Goal: Task Accomplishment & Management: Use online tool/utility

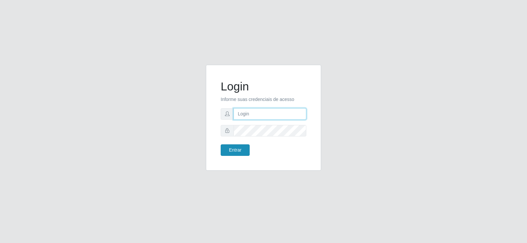
type input "[EMAIL_ADDRESS][DOMAIN_NAME]"
click at [225, 155] on button "Entrar" at bounding box center [234, 150] width 29 height 12
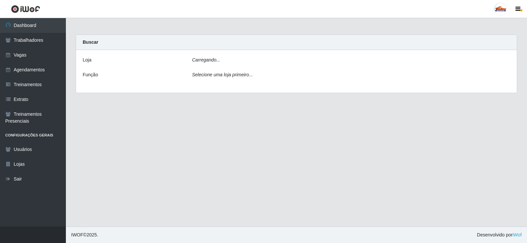
click at [230, 149] on main "Carregando... Buscar [PERSON_NAME]... Função Selecione uma loja primeiro..." at bounding box center [296, 122] width 461 height 209
click at [510, 63] on div "[Selecione...] Supermercado Tadeu - [GEOGRAPHIC_DATA]" at bounding box center [351, 63] width 328 height 12
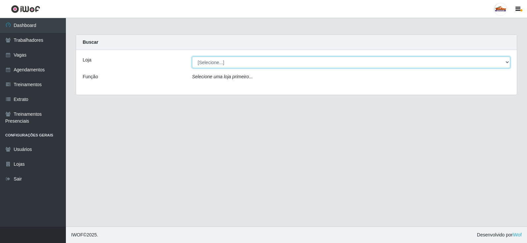
click at [506, 64] on select "[Selecione...] Supermercado Tadeu - [GEOGRAPHIC_DATA]" at bounding box center [351, 63] width 318 height 12
select select "195"
click at [192, 57] on select "[Selecione...] Supermercado Tadeu - [GEOGRAPHIC_DATA]" at bounding box center [351, 63] width 318 height 12
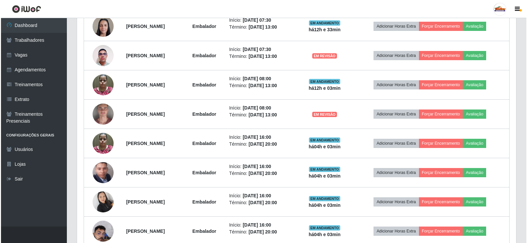
scroll to position [268, 0]
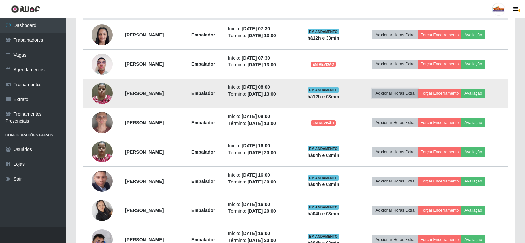
click at [396, 93] on button "Adicionar Horas Extra" at bounding box center [394, 93] width 45 height 9
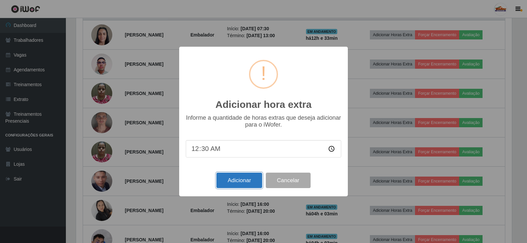
click at [235, 185] on button "Adicionar" at bounding box center [239, 180] width 46 height 15
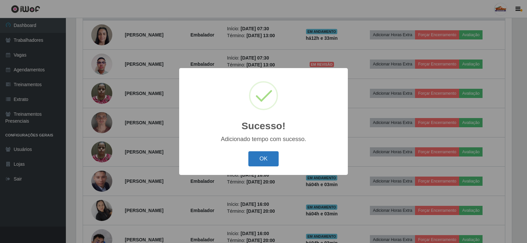
click at [259, 160] on button "OK" at bounding box center [263, 158] width 31 height 15
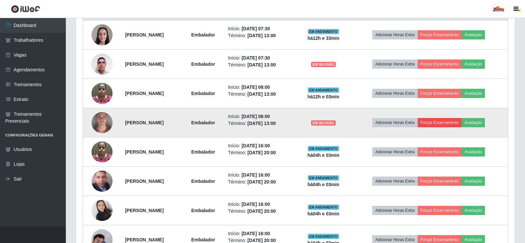
scroll to position [137, 439]
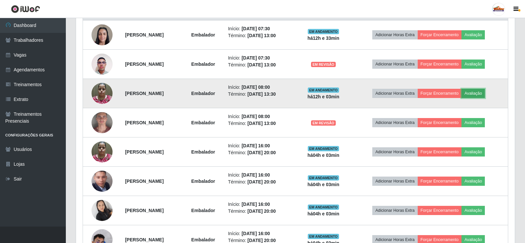
click at [484, 92] on button "Avaliação" at bounding box center [472, 93] width 23 height 9
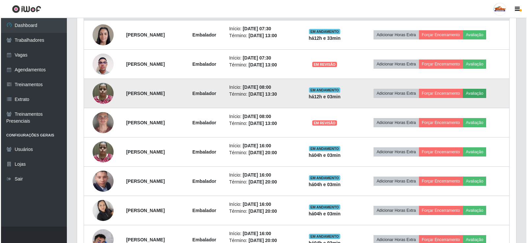
scroll to position [137, 435]
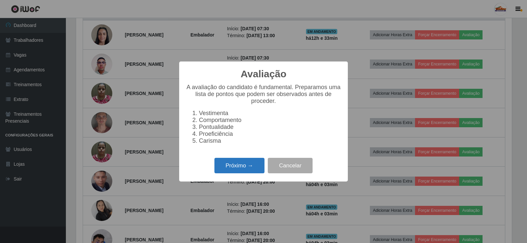
click at [234, 164] on button "Próximo →" at bounding box center [239, 165] width 50 height 15
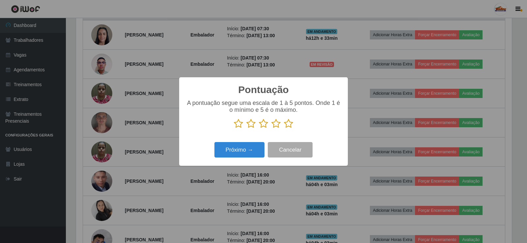
click at [288, 124] on icon at bounding box center [288, 124] width 9 height 10
click at [284, 129] on input "radio" at bounding box center [284, 129] width 0 height 0
click at [227, 152] on button "Próximo →" at bounding box center [239, 149] width 50 height 15
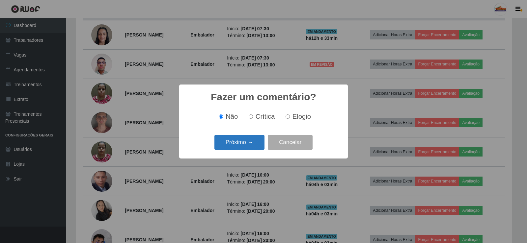
click at [239, 143] on button "Próximo →" at bounding box center [239, 142] width 50 height 15
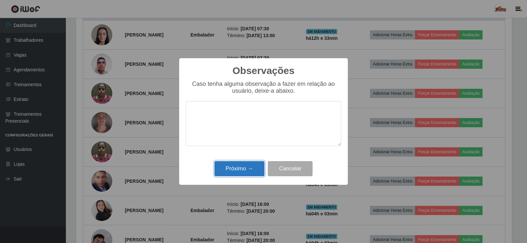
click at [240, 166] on button "Próximo →" at bounding box center [239, 168] width 50 height 15
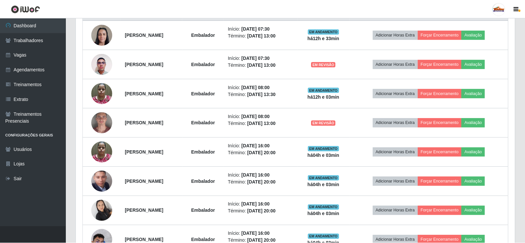
scroll to position [137, 439]
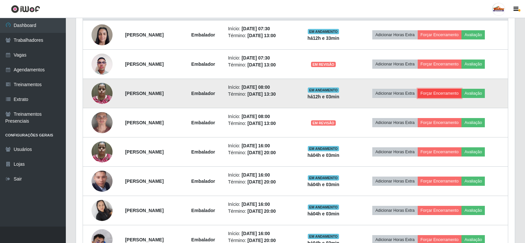
click at [451, 91] on button "Forçar Encerramento" at bounding box center [440, 93] width 44 height 9
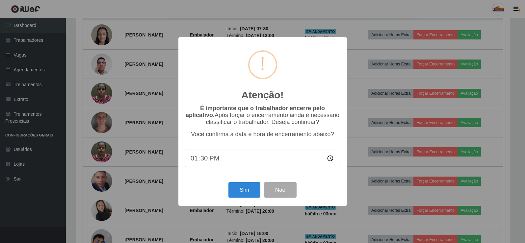
scroll to position [137, 435]
click at [245, 195] on button "Sim" at bounding box center [245, 189] width 32 height 15
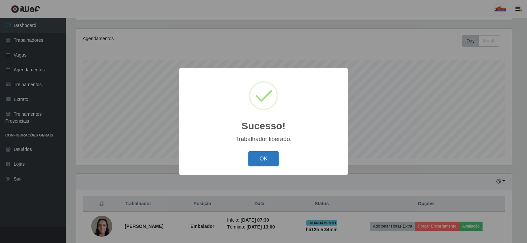
click at [266, 154] on button "OK" at bounding box center [263, 158] width 31 height 15
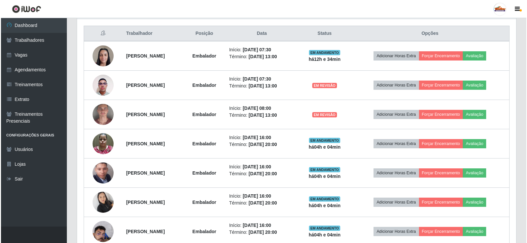
scroll to position [244, 0]
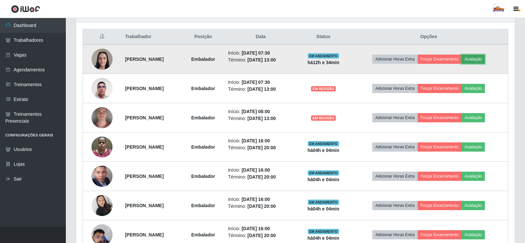
click at [485, 57] on button "Avaliação" at bounding box center [472, 59] width 23 height 9
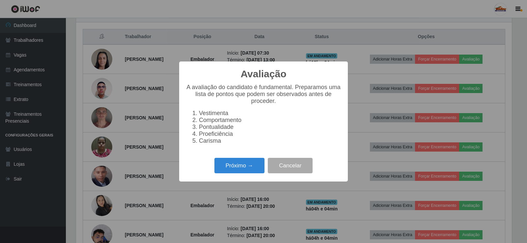
scroll to position [137, 435]
click at [241, 171] on button "Próximo →" at bounding box center [239, 165] width 50 height 15
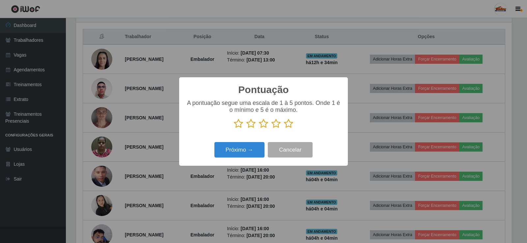
click at [288, 124] on icon at bounding box center [288, 124] width 9 height 10
click at [284, 129] on input "radio" at bounding box center [284, 129] width 0 height 0
click at [257, 150] on button "Próximo →" at bounding box center [239, 149] width 50 height 15
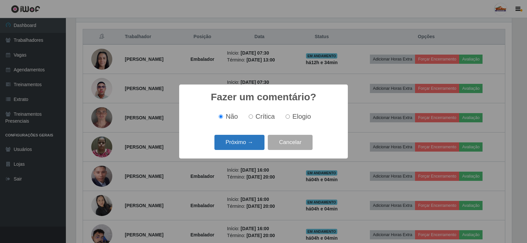
click at [253, 142] on button "Próximo →" at bounding box center [239, 142] width 50 height 15
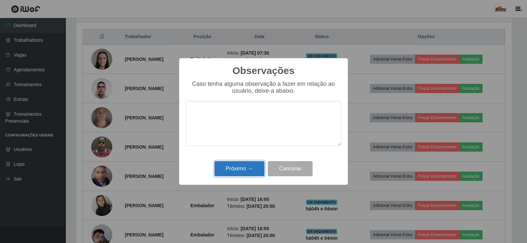
click at [239, 164] on button "Próximo →" at bounding box center [239, 168] width 50 height 15
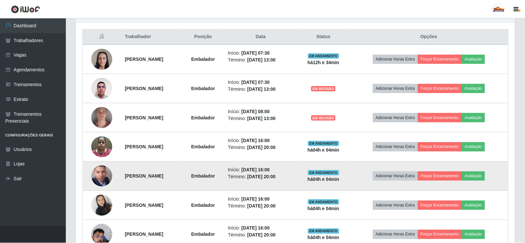
scroll to position [0, 0]
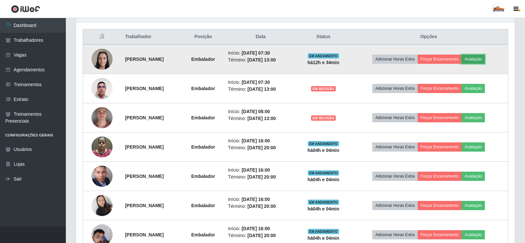
click at [484, 56] on button "Avaliação" at bounding box center [472, 59] width 23 height 9
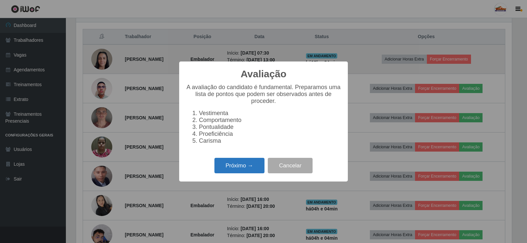
click at [241, 165] on button "Próximo →" at bounding box center [239, 165] width 50 height 15
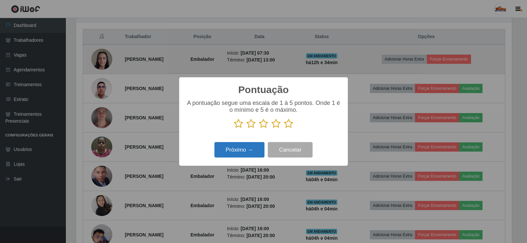
click at [241, 154] on button "Próximo →" at bounding box center [239, 149] width 50 height 15
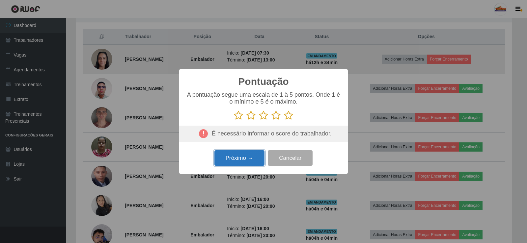
click at [241, 154] on button "Próximo →" at bounding box center [239, 157] width 50 height 15
click at [288, 161] on button "Cancelar" at bounding box center [290, 157] width 45 height 15
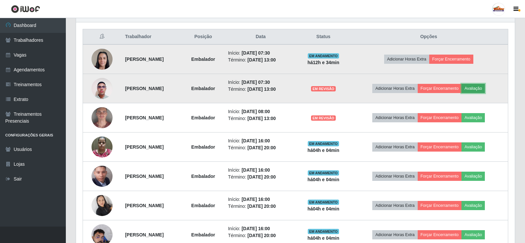
click at [482, 88] on button "Avaliação" at bounding box center [472, 88] width 23 height 9
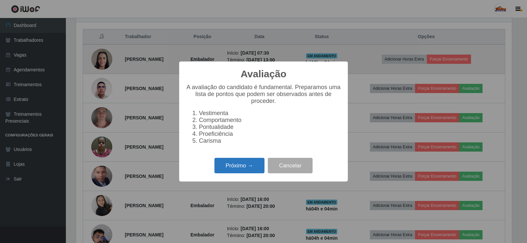
click at [249, 172] on button "Próximo →" at bounding box center [239, 165] width 50 height 15
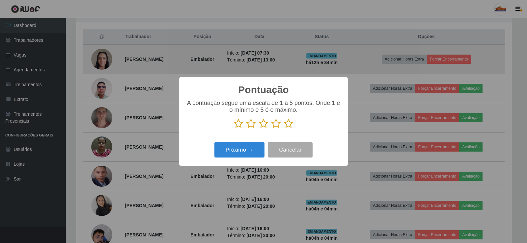
click at [526, 93] on div "Pontuação × A pontuação segue uma escala de 1 à 5 pontos. Onde 1 é o mínimo e 5…" at bounding box center [263, 121] width 527 height 243
click at [230, 146] on button "Próximo →" at bounding box center [239, 149] width 50 height 15
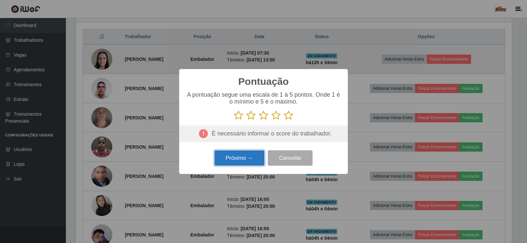
click at [229, 160] on button "Próximo →" at bounding box center [239, 157] width 50 height 15
click at [290, 160] on button "Cancelar" at bounding box center [290, 157] width 45 height 15
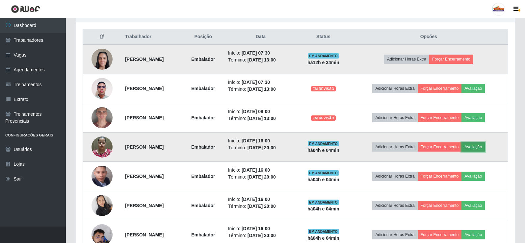
click at [485, 146] on button "Avaliação" at bounding box center [472, 146] width 23 height 9
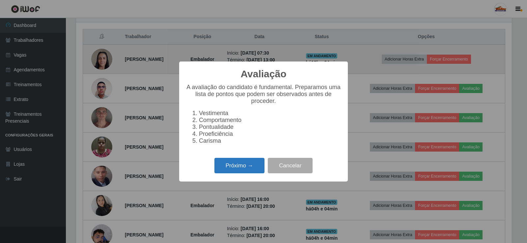
click at [237, 169] on button "Próximo →" at bounding box center [239, 165] width 50 height 15
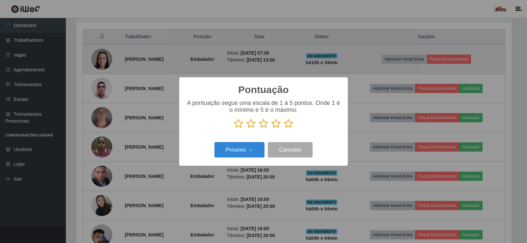
click at [290, 124] on icon at bounding box center [288, 124] width 9 height 10
click at [284, 129] on input "radio" at bounding box center [284, 129] width 0 height 0
click at [231, 153] on button "Próximo →" at bounding box center [239, 149] width 50 height 15
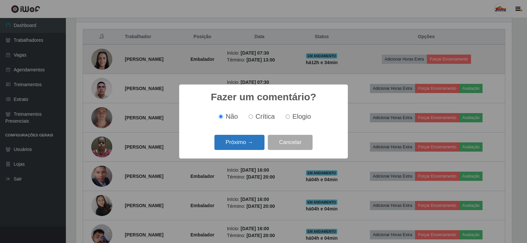
click at [243, 144] on button "Próximo →" at bounding box center [239, 142] width 50 height 15
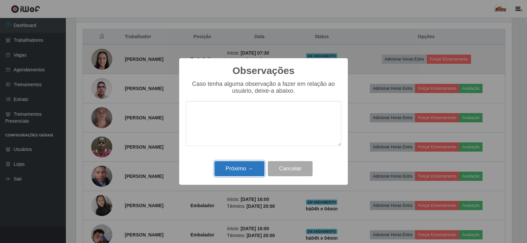
click at [239, 167] on button "Próximo →" at bounding box center [239, 168] width 50 height 15
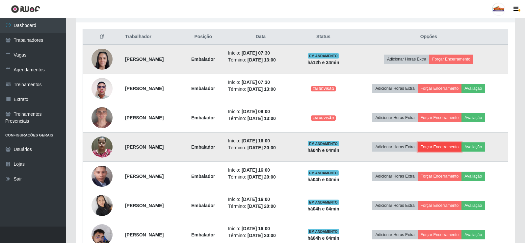
click at [446, 147] on button "Forçar Encerramento" at bounding box center [440, 146] width 44 height 9
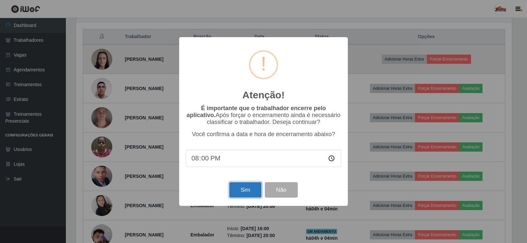
click at [245, 195] on button "Sim" at bounding box center [245, 189] width 32 height 15
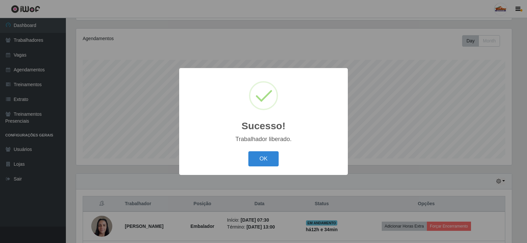
drag, startPoint x: 253, startPoint y: 153, endPoint x: 247, endPoint y: 161, distance: 10.4
click at [252, 153] on button "OK" at bounding box center [263, 158] width 31 height 15
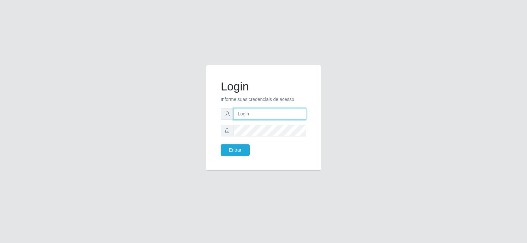
type input "[EMAIL_ADDRESS][DOMAIN_NAME]"
click at [232, 143] on form "Login Informe suas credenciais de acesso matheusctdr00@gmail.com Entrar" at bounding box center [263, 118] width 86 height 76
click at [232, 146] on button "Entrar" at bounding box center [234, 150] width 29 height 12
click at [233, 150] on button "Entrar" at bounding box center [234, 150] width 29 height 12
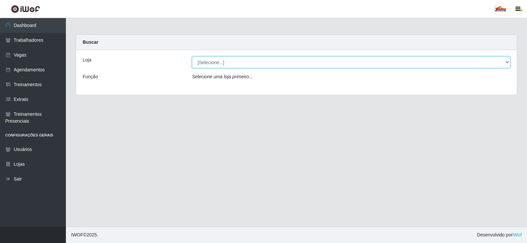
click at [507, 61] on select "[Selecione...] Supermercado Tadeu - [GEOGRAPHIC_DATA]" at bounding box center [351, 63] width 318 height 12
select select "195"
click at [192, 57] on select "[Selecione...] Supermercado Tadeu - [GEOGRAPHIC_DATA]" at bounding box center [351, 63] width 318 height 12
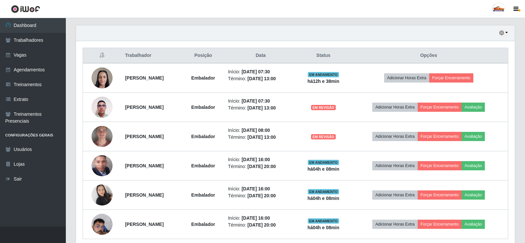
scroll to position [252, 0]
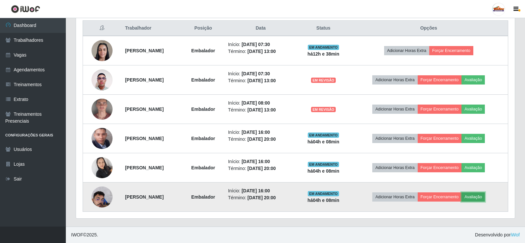
click at [485, 196] on button "Avaliação" at bounding box center [472, 197] width 23 height 9
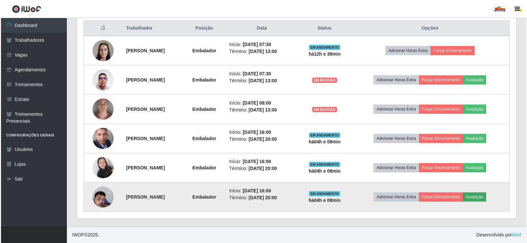
scroll to position [137, 435]
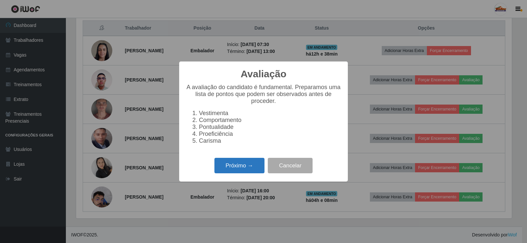
click at [247, 168] on button "Próximo →" at bounding box center [239, 165] width 50 height 15
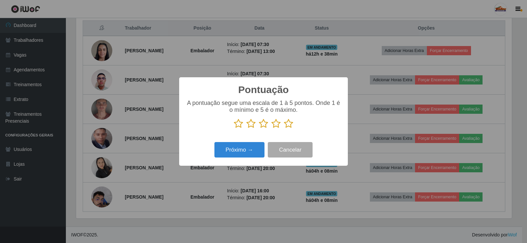
scroll to position [328961, 328662]
click at [286, 125] on icon at bounding box center [288, 124] width 9 height 10
click at [284, 129] on input "radio" at bounding box center [284, 129] width 0 height 0
click at [244, 151] on button "Próximo →" at bounding box center [239, 149] width 50 height 15
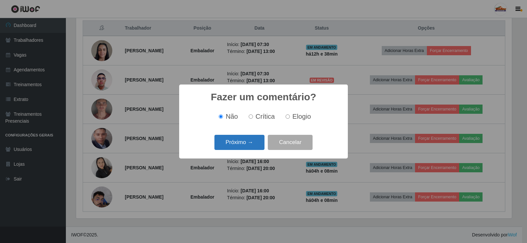
click at [244, 147] on button "Próximo →" at bounding box center [239, 142] width 50 height 15
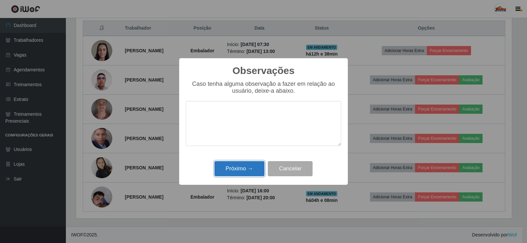
click at [249, 165] on button "Próximo →" at bounding box center [239, 168] width 50 height 15
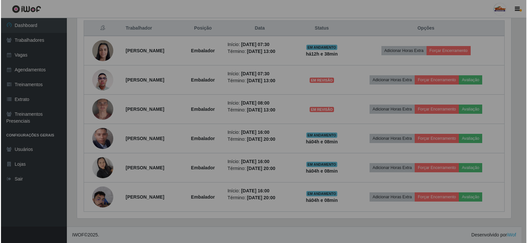
scroll to position [137, 439]
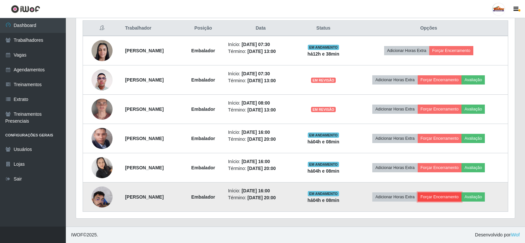
click at [453, 200] on button "Forçar Encerramento" at bounding box center [440, 197] width 44 height 9
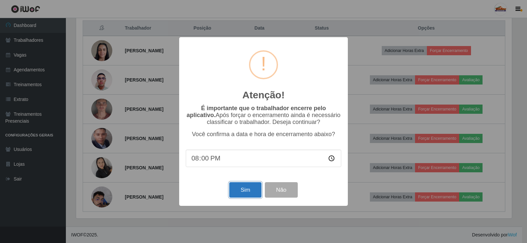
click at [242, 186] on button "Sim" at bounding box center [245, 189] width 32 height 15
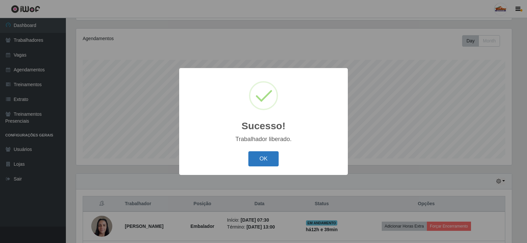
click at [269, 162] on button "OK" at bounding box center [263, 158] width 31 height 15
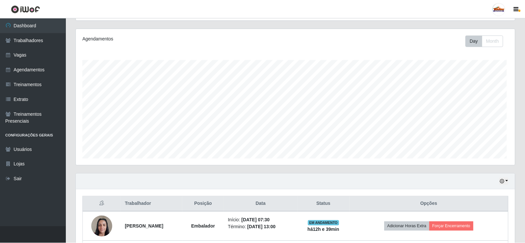
scroll to position [137, 439]
